Goal: Task Accomplishment & Management: Manage account settings

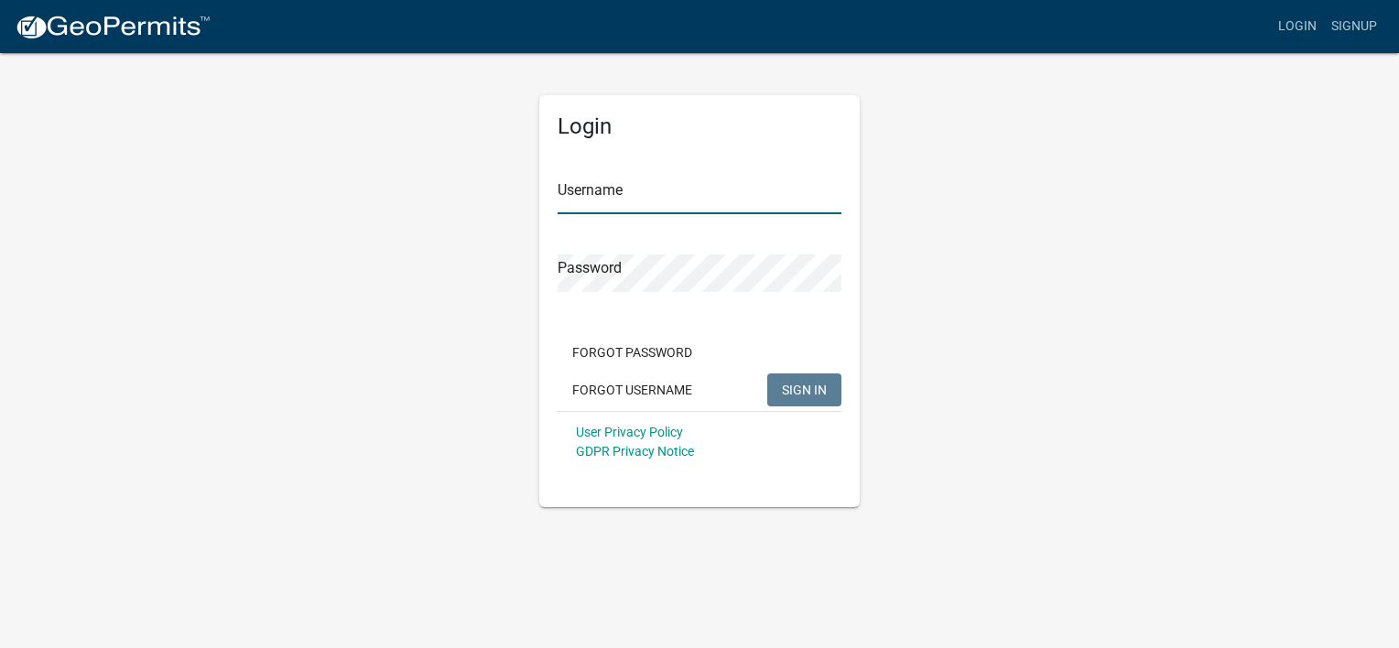
click at [638, 194] on input "Username" at bounding box center [700, 196] width 284 height 38
type input "manders1"
click at [811, 386] on span "SIGN IN" at bounding box center [804, 389] width 45 height 15
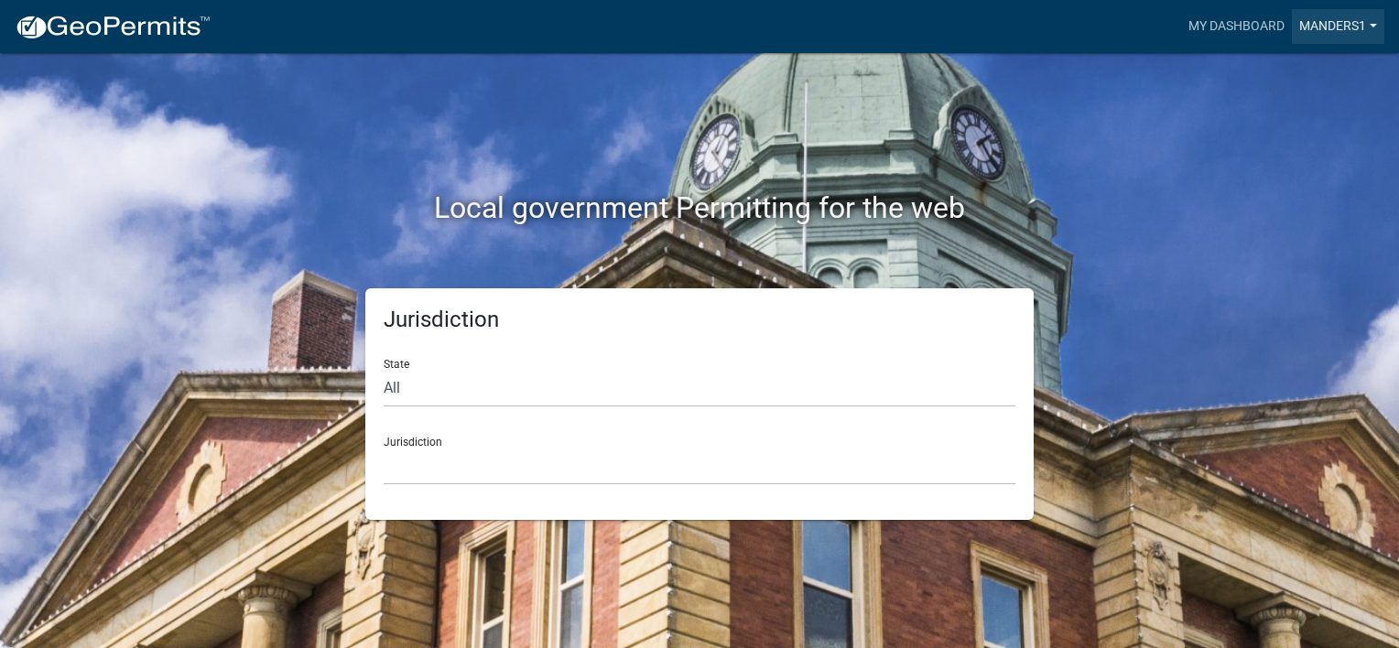
click at [1331, 26] on link "manders1" at bounding box center [1338, 26] width 92 height 35
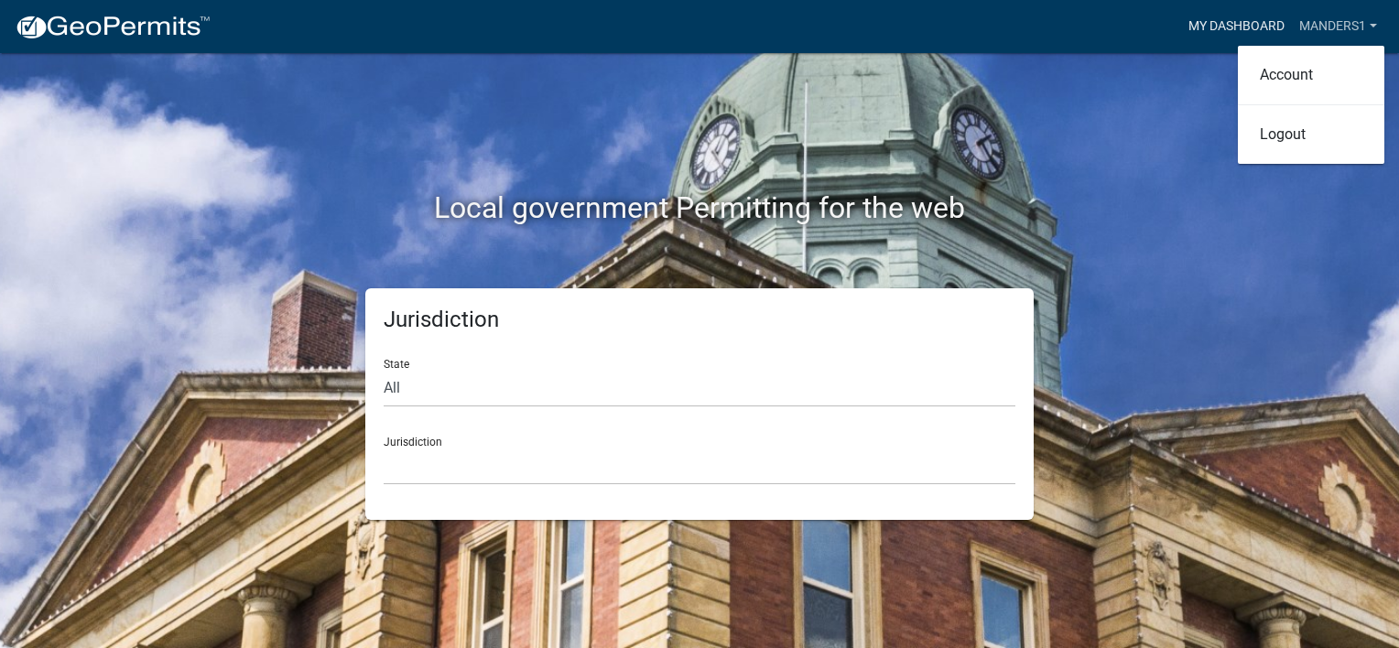
click at [1243, 28] on link "My Dashboard" at bounding box center [1236, 26] width 111 height 35
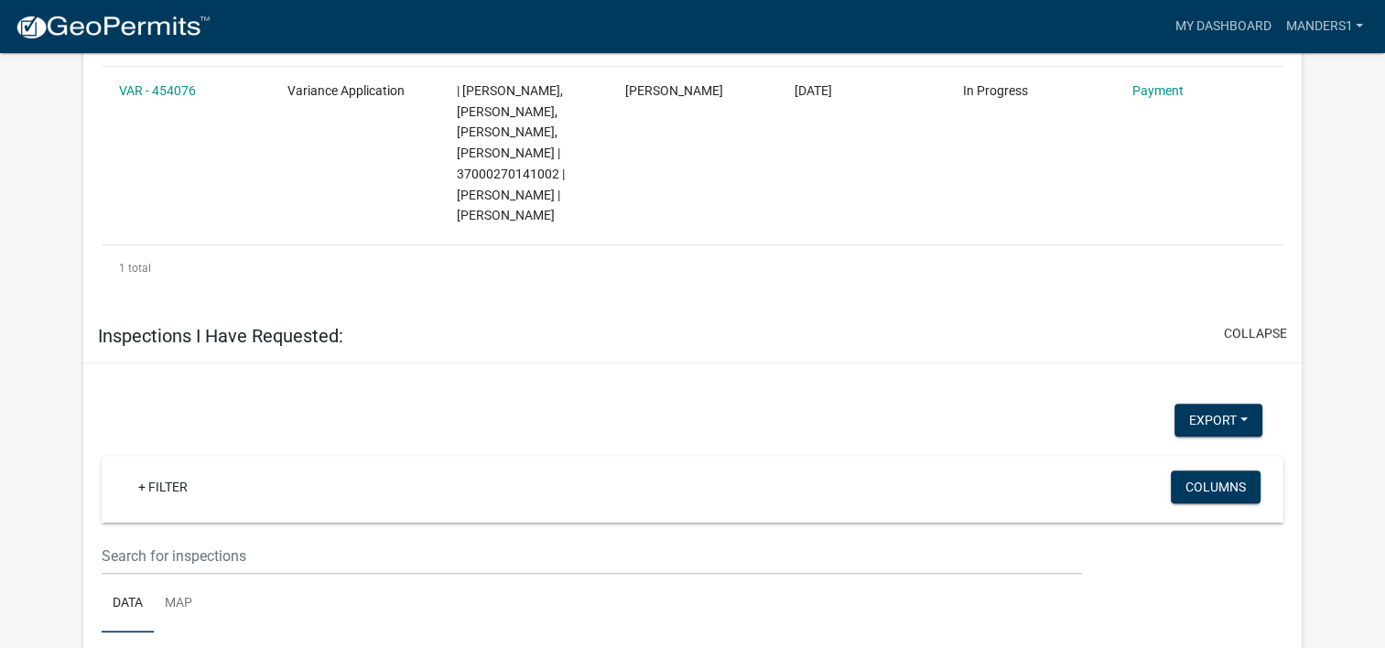
scroll to position [912, 0]
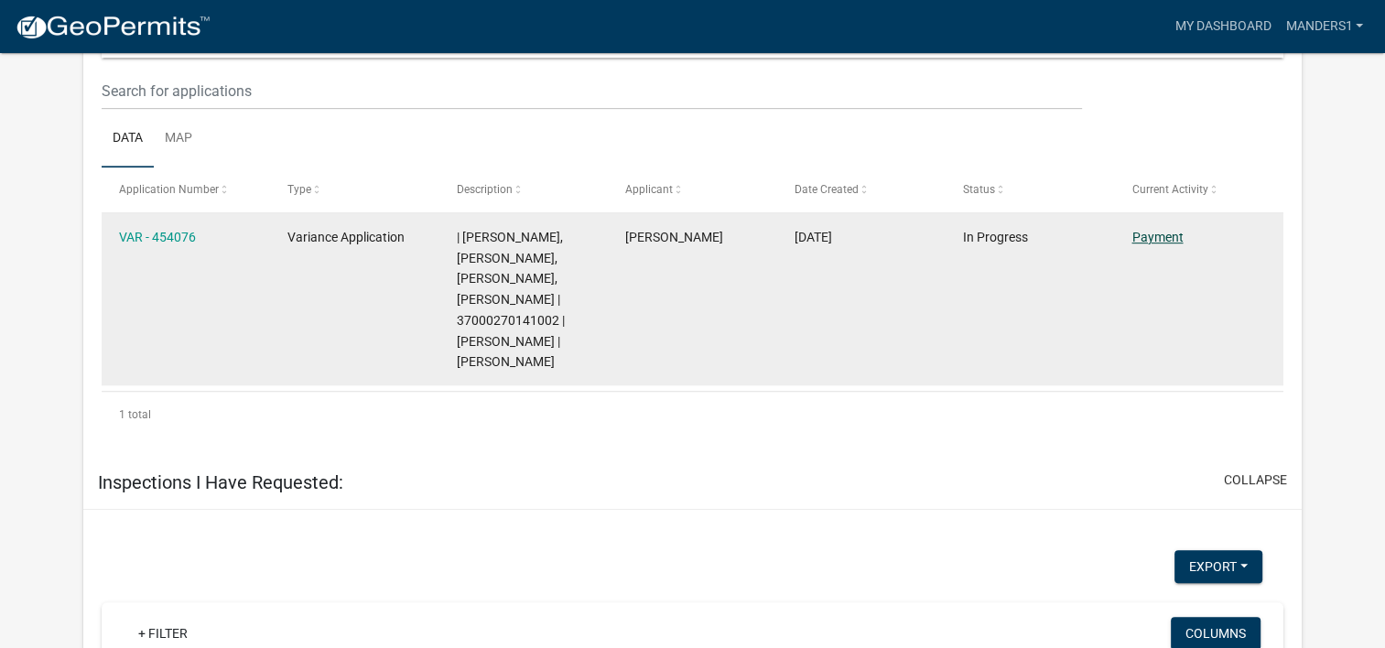
click at [1158, 234] on link "Payment" at bounding box center [1157, 237] width 51 height 15
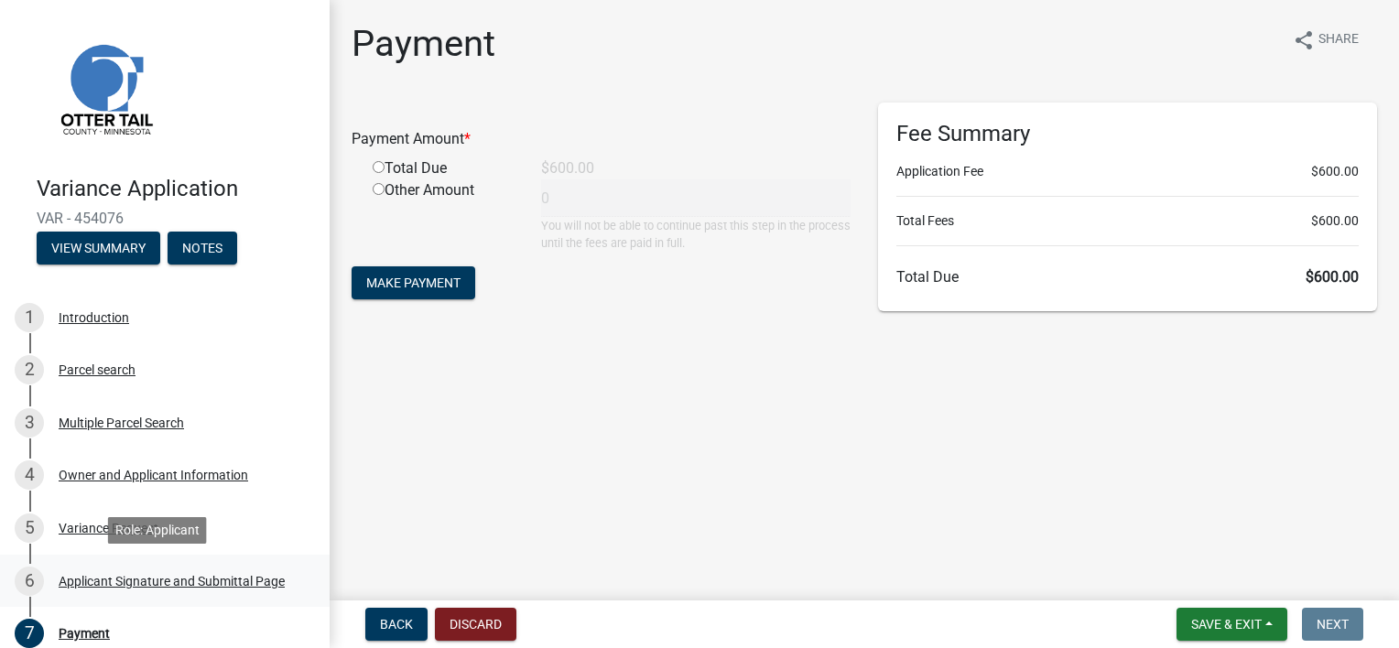
click at [123, 581] on div "Applicant Signature and Submittal Page" at bounding box center [172, 581] width 226 height 13
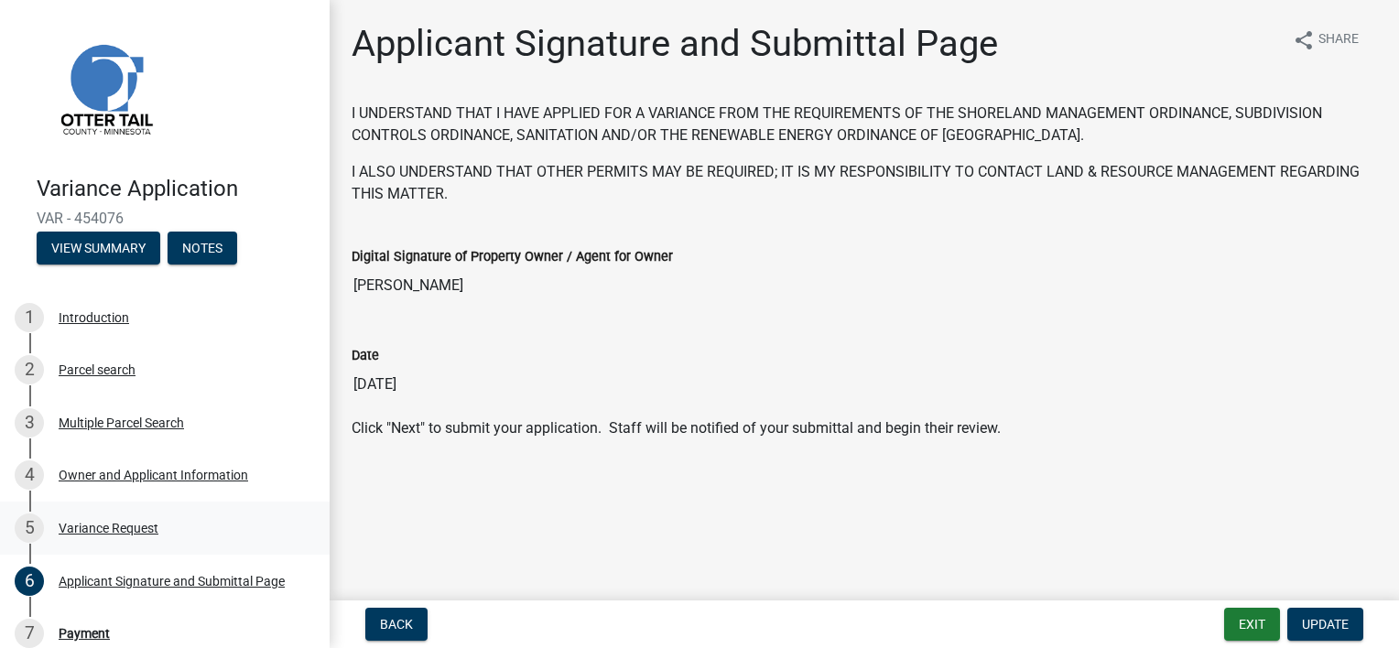
click at [90, 527] on div "Variance Request" at bounding box center [109, 528] width 100 height 13
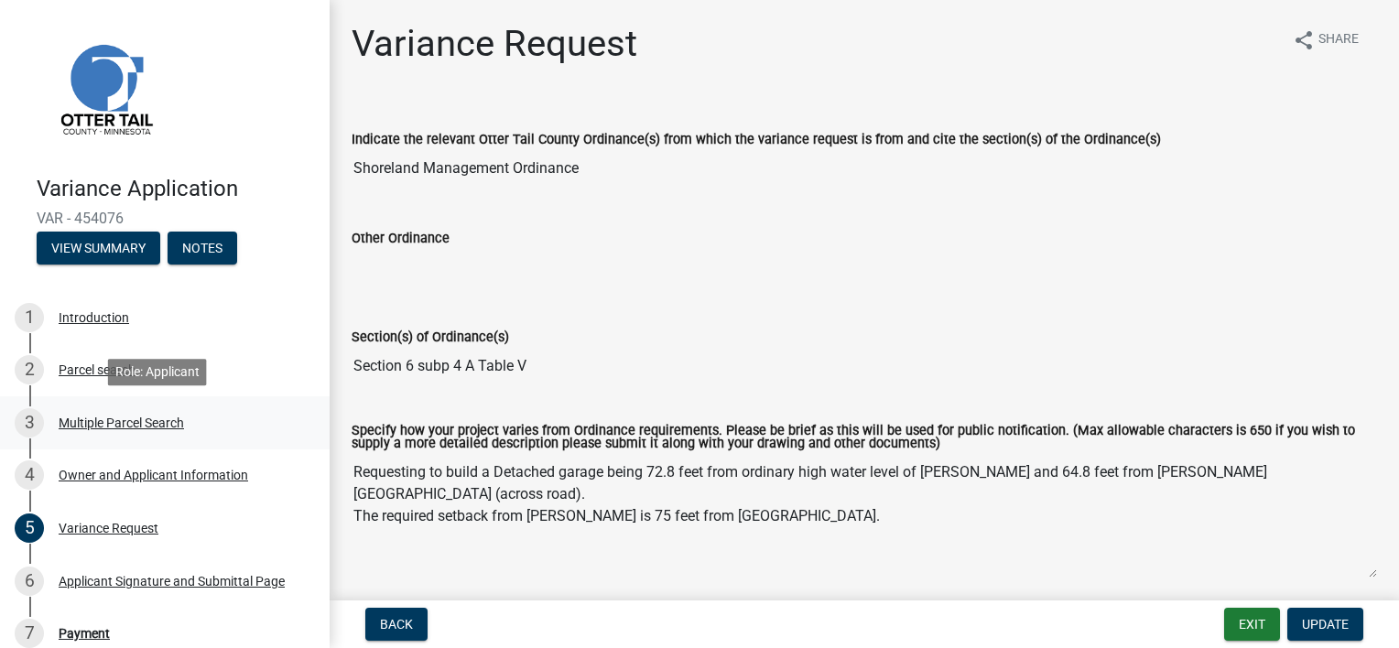
click at [99, 425] on div "Multiple Parcel Search" at bounding box center [121, 423] width 125 height 13
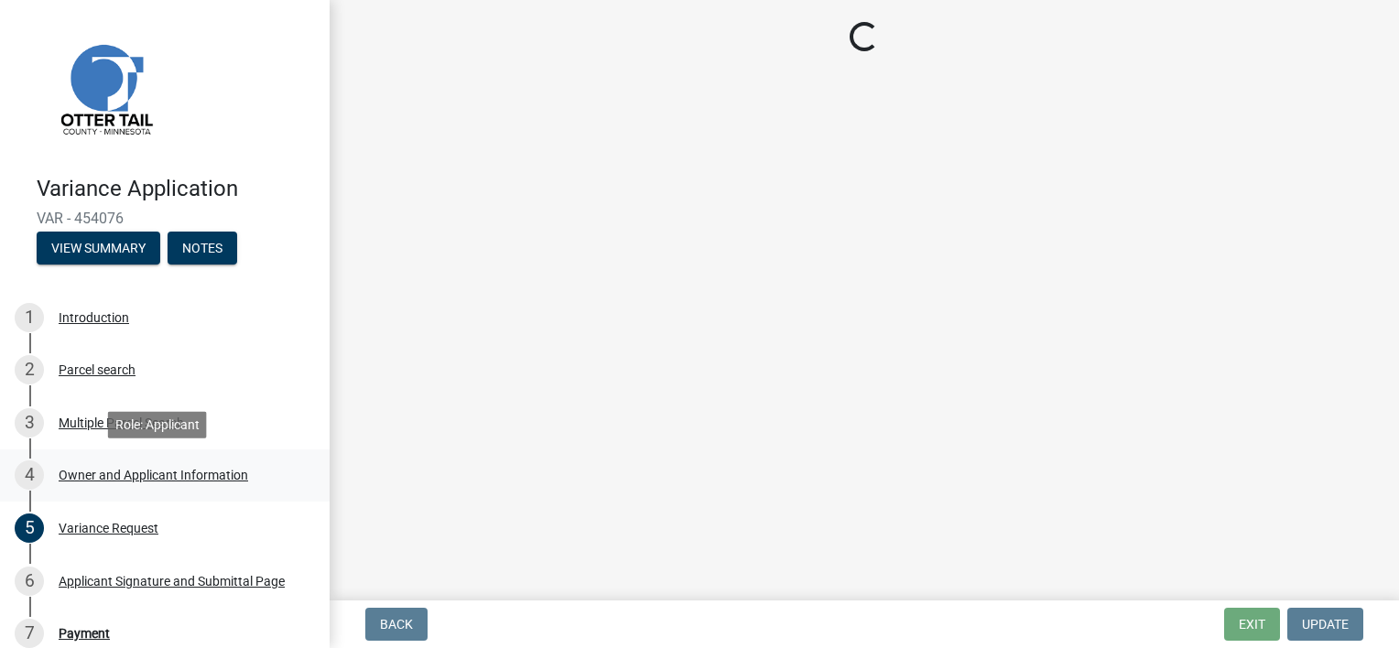
click at [101, 471] on div "Owner and Applicant Information" at bounding box center [154, 475] width 190 height 13
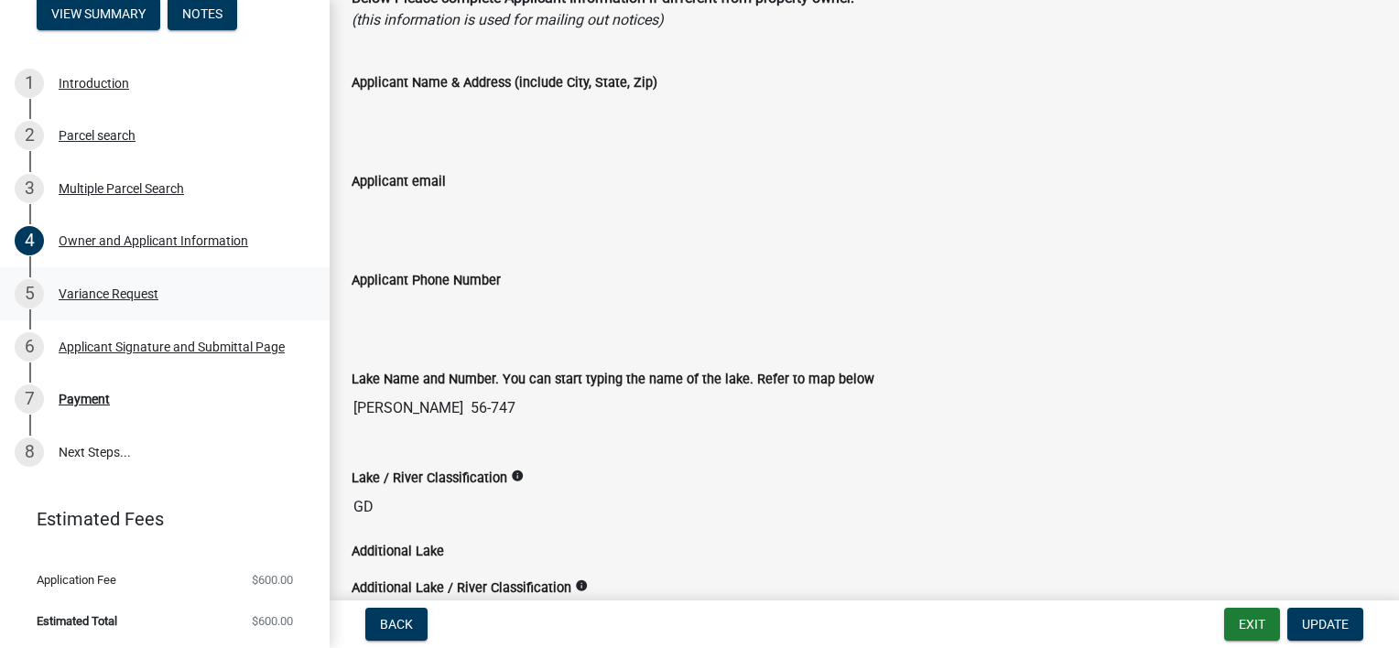
scroll to position [234, 0]
click at [86, 294] on div "Variance Request" at bounding box center [109, 294] width 100 height 13
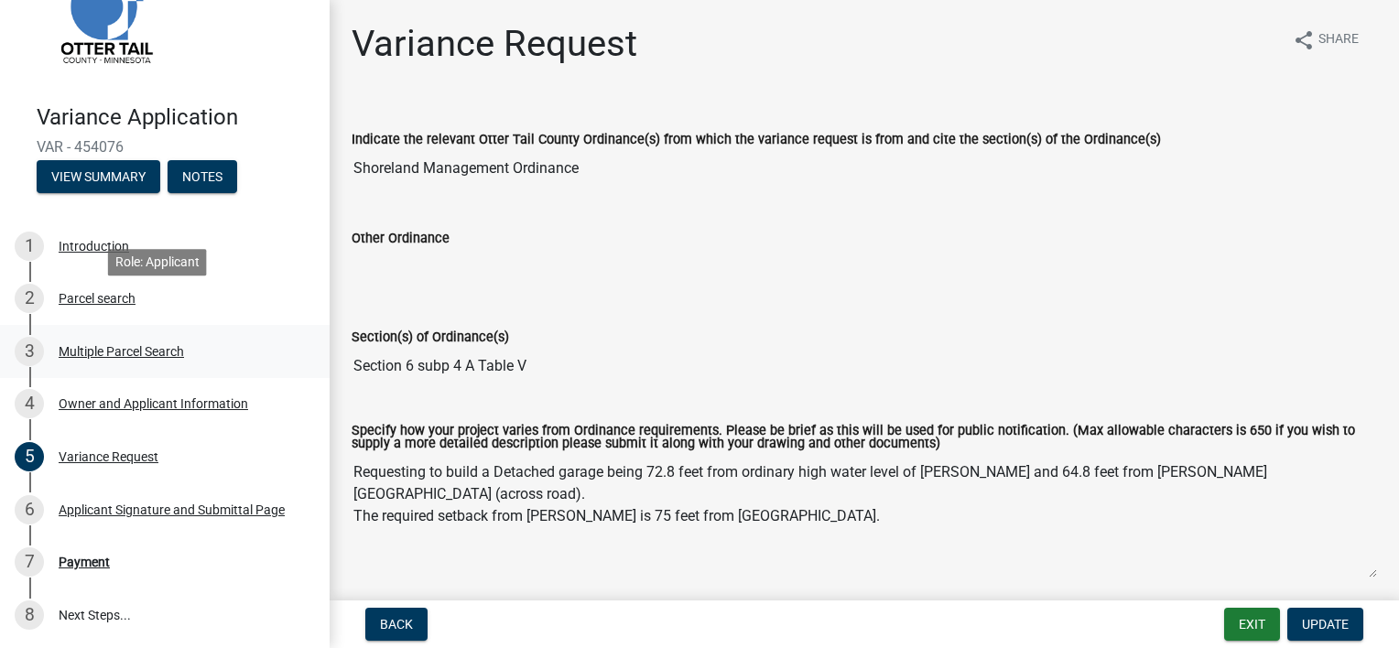
scroll to position [0, 0]
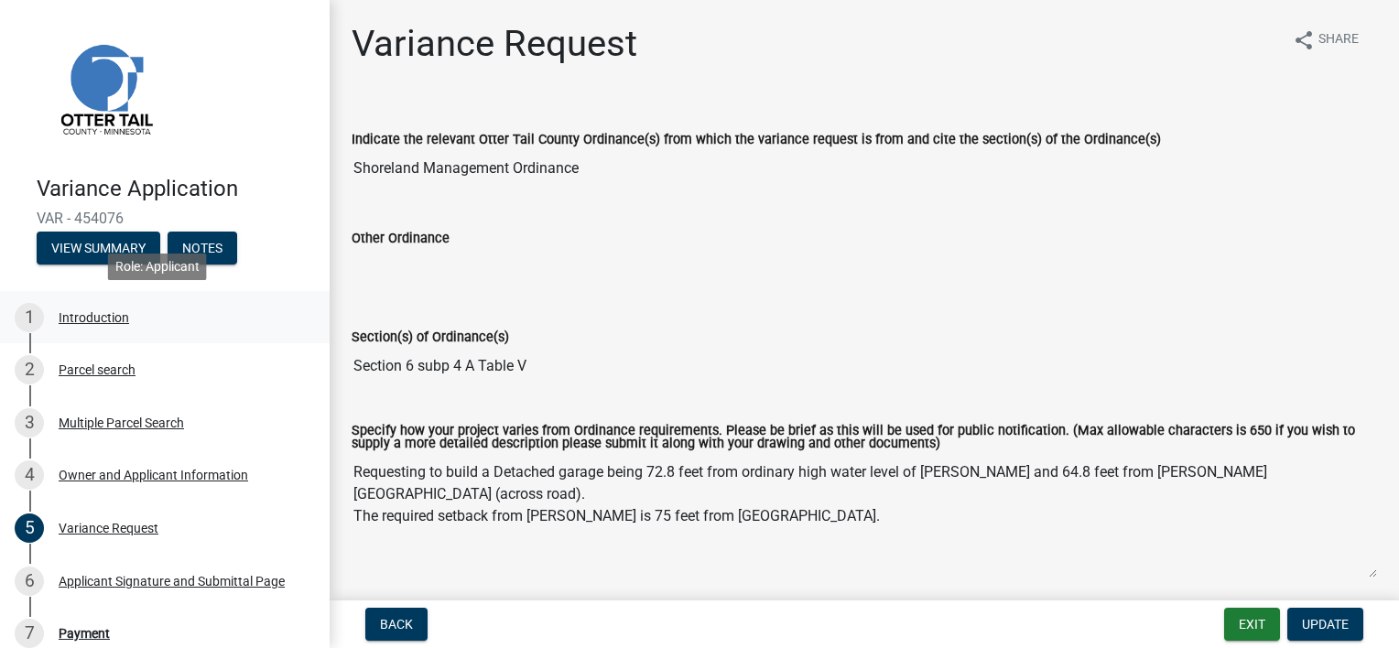
click at [92, 316] on div "Introduction" at bounding box center [94, 317] width 71 height 13
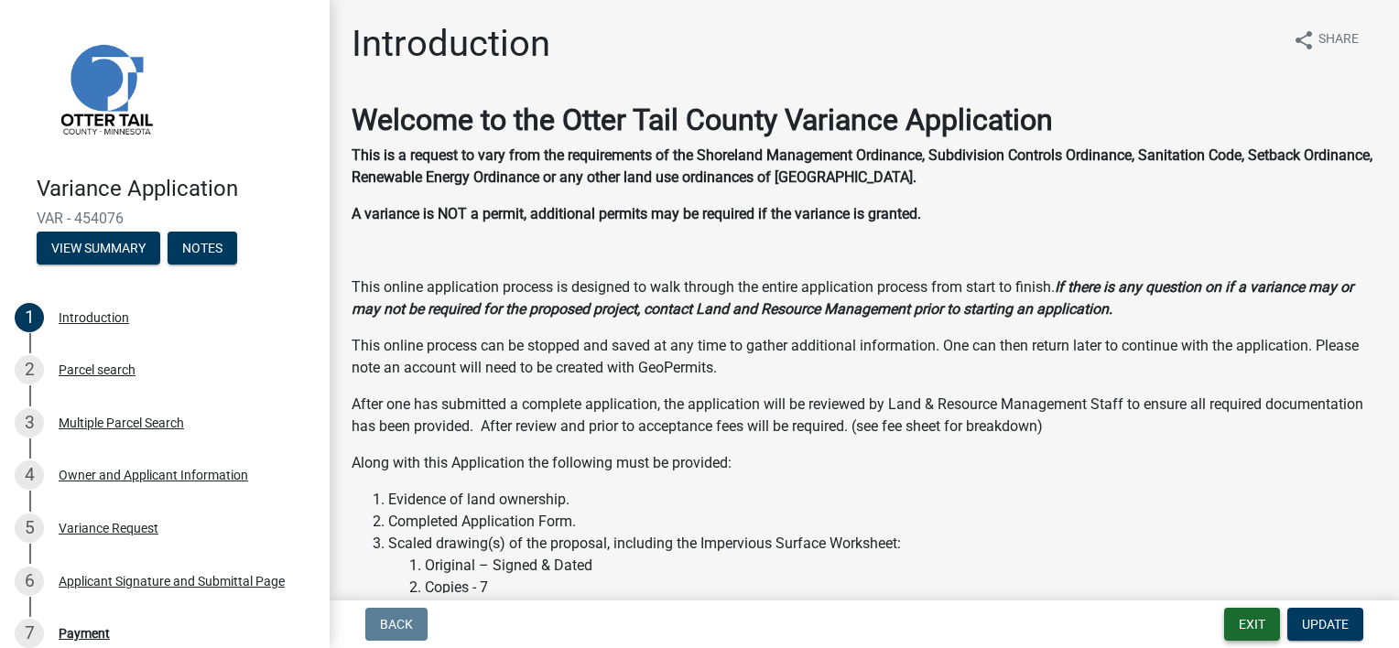
click at [1249, 626] on button "Exit" at bounding box center [1252, 624] width 56 height 33
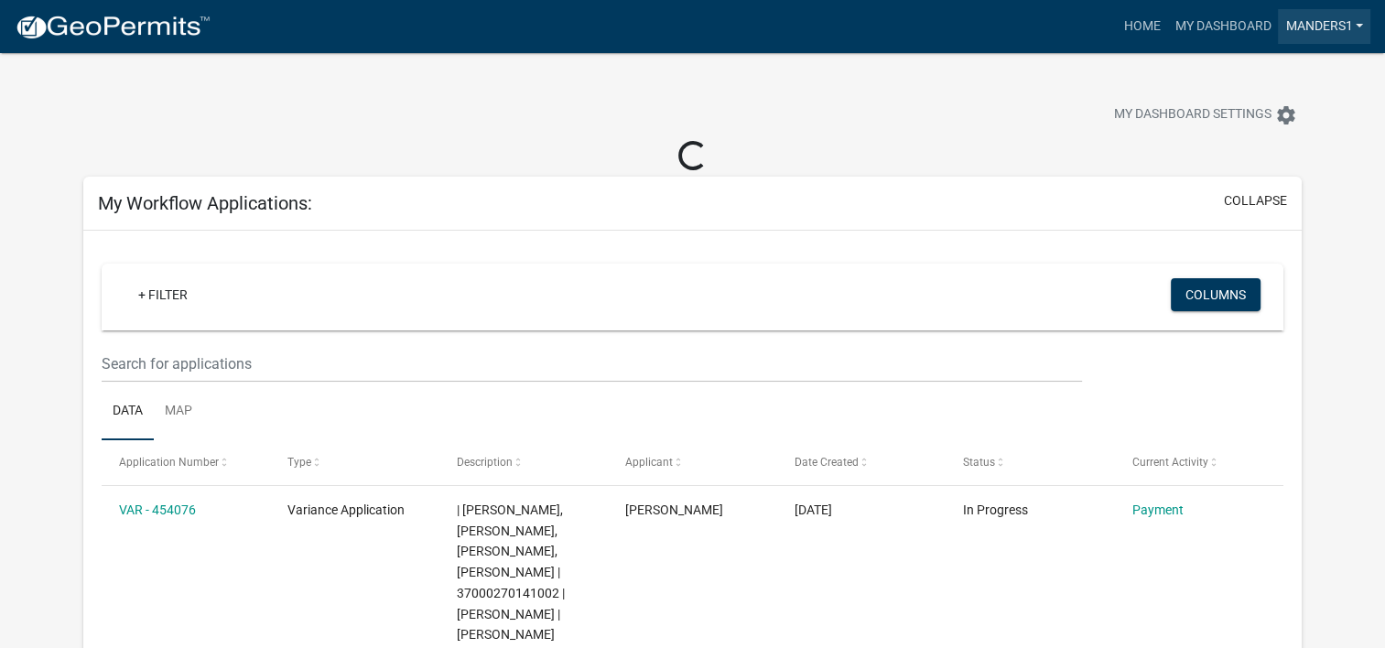
click at [1320, 26] on link "manders1" at bounding box center [1324, 26] width 92 height 35
click at [1288, 136] on link "Logout" at bounding box center [1297, 135] width 147 height 44
